Goal: Communication & Community: Answer question/provide support

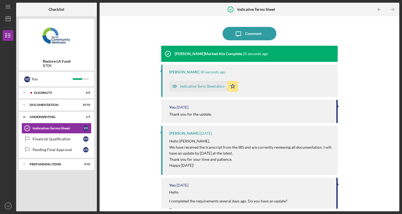
click at [208, 87] on div "Indicative Term Sheet.docx" at bounding box center [202, 86] width 45 height 4
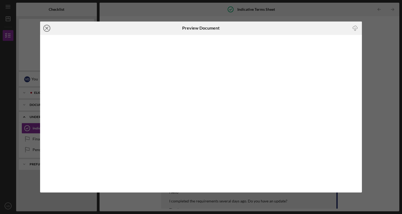
click at [48, 28] on icon "Icon/Close" at bounding box center [46, 28] width 13 height 13
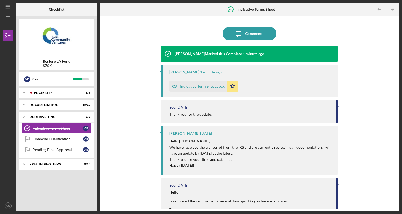
click at [55, 139] on div "Financial Qualification" at bounding box center [58, 139] width 51 height 4
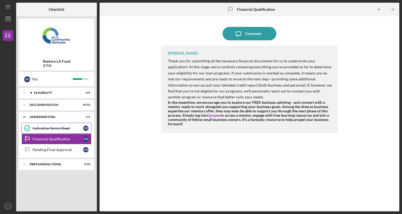
click at [47, 130] on div "Indicative Terms Sheet" at bounding box center [58, 128] width 51 height 4
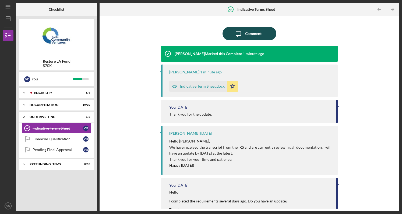
click at [249, 33] on div "Comment" at bounding box center [253, 33] width 16 height 13
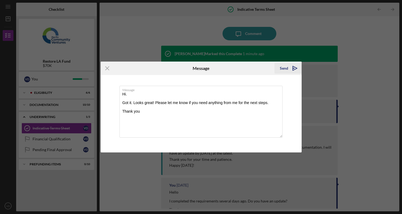
type textarea "Hi. Got it. Looks great! Please let me know if you need anything from me for th…"
click at [285, 68] on div "Send" at bounding box center [284, 68] width 8 height 11
